Goal: Transaction & Acquisition: Subscribe to service/newsletter

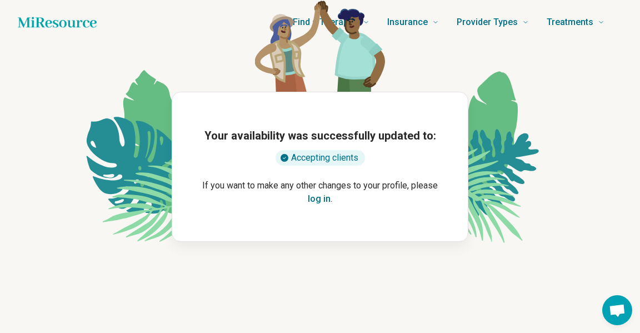
click at [51, 16] on icon "Home page" at bounding box center [57, 22] width 79 height 22
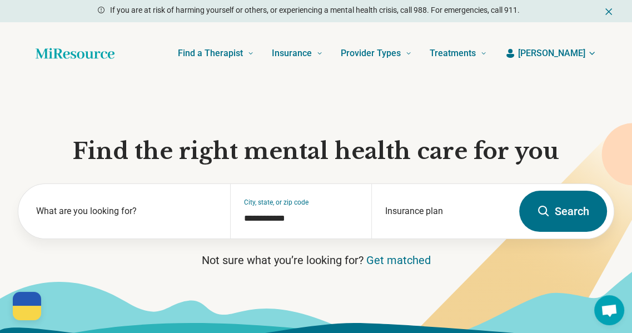
click at [585, 56] on button "[PERSON_NAME]" at bounding box center [550, 53] width 92 height 13
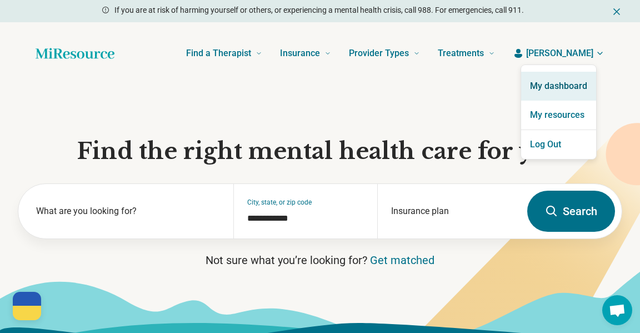
click at [573, 82] on link "My dashboard" at bounding box center [558, 86] width 75 height 29
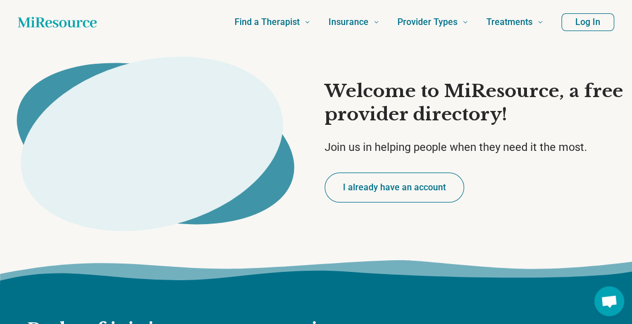
click at [387, 194] on button "I already have an account" at bounding box center [393, 188] width 139 height 30
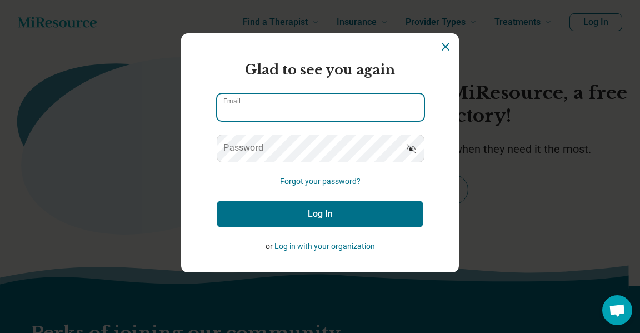
click at [295, 114] on input "Email" at bounding box center [320, 107] width 207 height 27
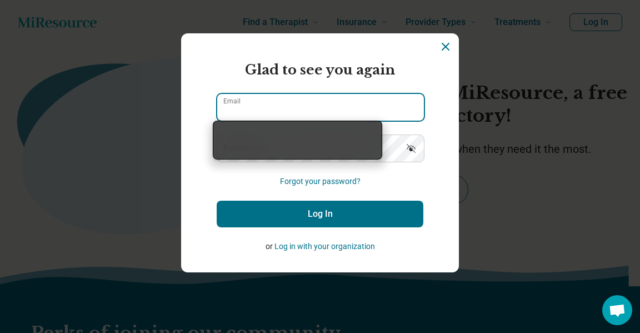
type input "**********"
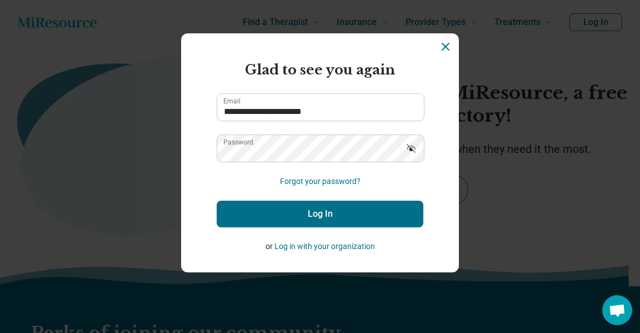
click at [305, 214] on button "Log In" at bounding box center [320, 214] width 207 height 27
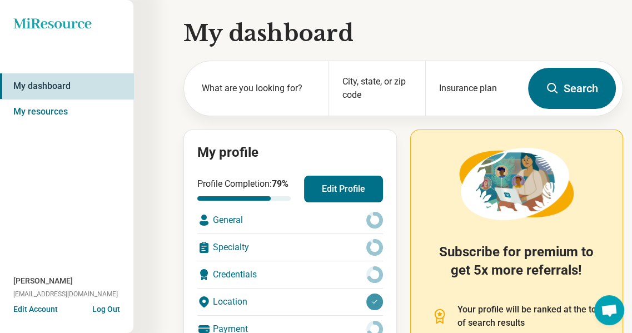
click at [181, 147] on div "My dashboard What are you looking for? City, state, or zip code Insurance plan …" at bounding box center [311, 269] width 623 height 538
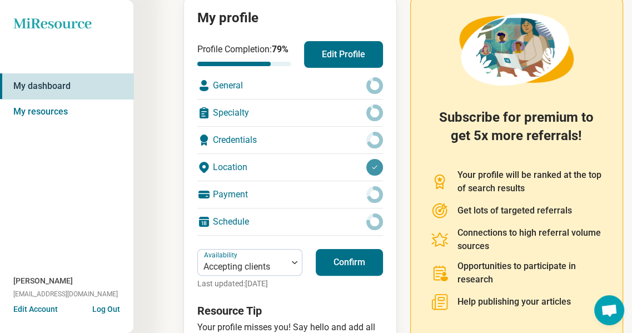
scroll to position [213, 0]
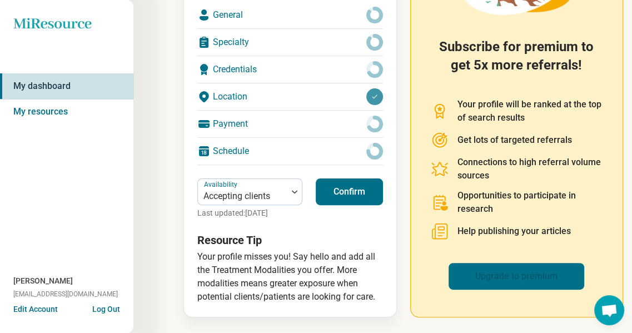
click at [521, 281] on link "Upgrade to premium" at bounding box center [516, 276] width 136 height 27
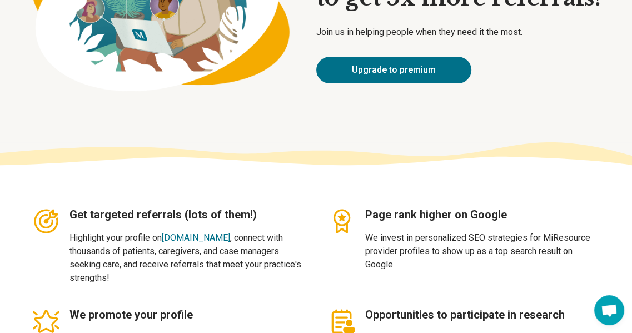
scroll to position [167, 0]
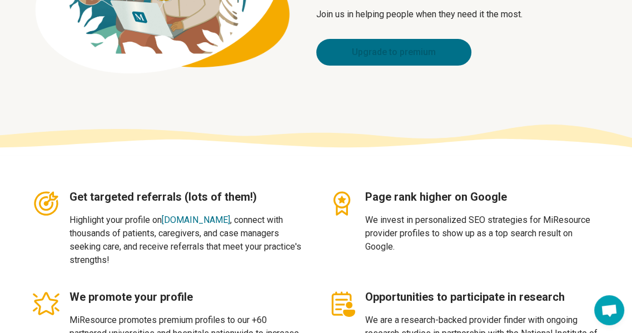
click at [377, 42] on link "Upgrade to premium" at bounding box center [393, 52] width 155 height 27
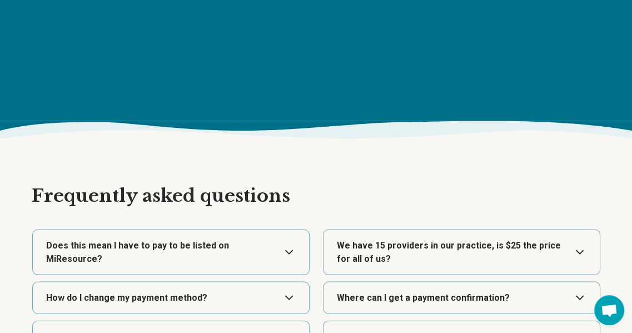
scroll to position [1771, 0]
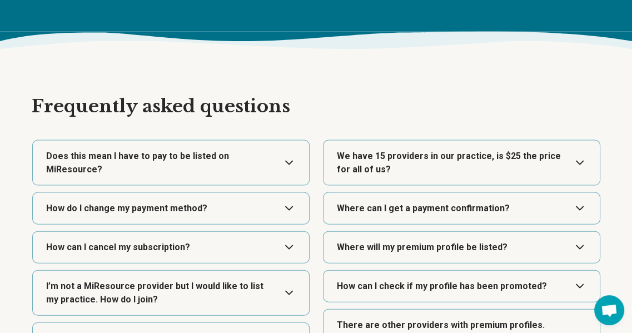
click at [585, 166] on button "Expand" at bounding box center [461, 163] width 267 height 44
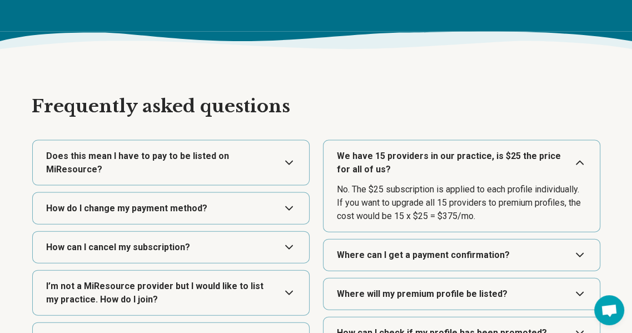
click at [579, 162] on button "Expand" at bounding box center [461, 163] width 267 height 44
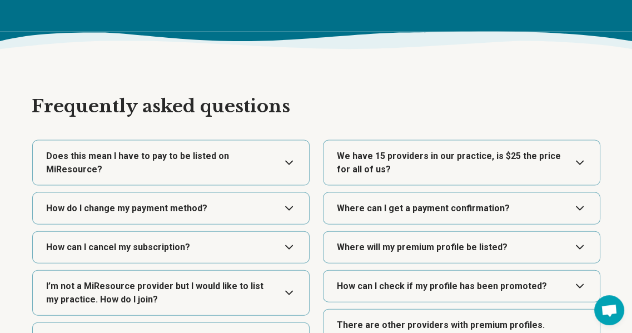
click at [289, 158] on button "Expand" at bounding box center [170, 163] width 267 height 44
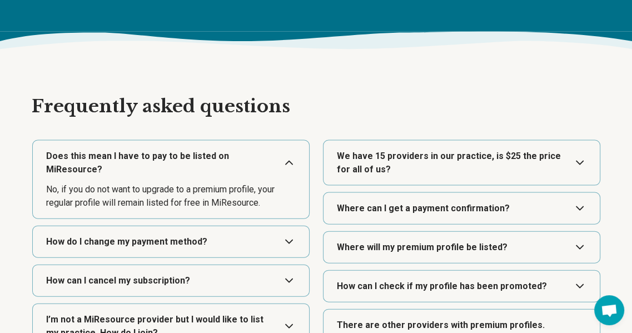
click at [289, 158] on button "Expand" at bounding box center [170, 163] width 267 height 44
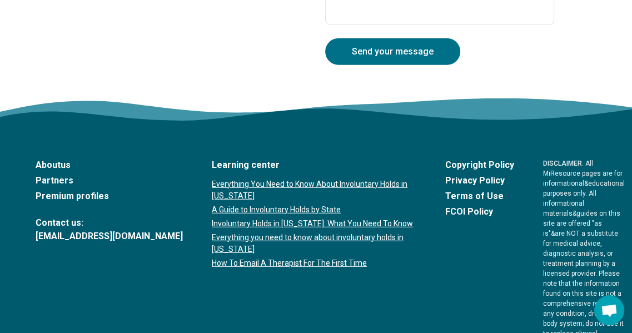
scroll to position [2388, 0]
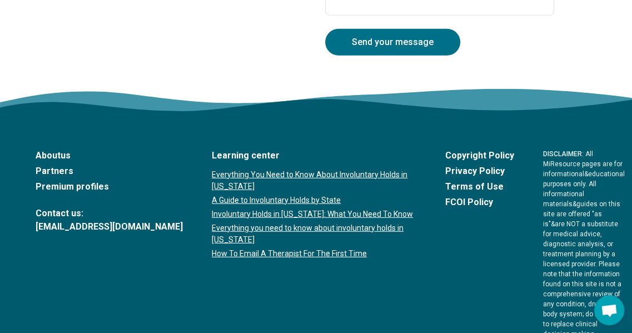
click at [290, 254] on link "How To Email A Therapist For The First Time" at bounding box center [314, 254] width 204 height 12
